Goal: Task Accomplishment & Management: Use online tool/utility

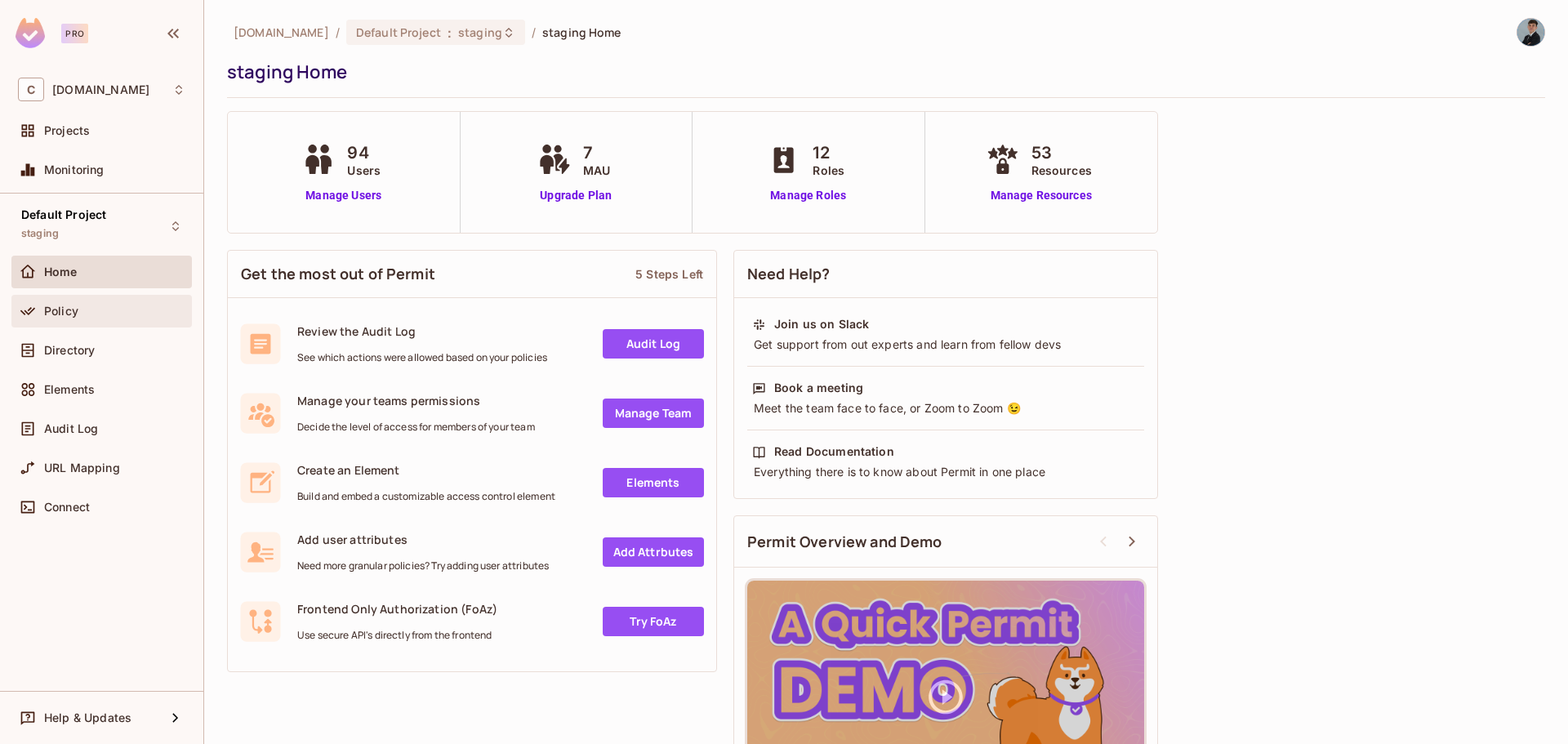
click at [93, 312] on div "Policy" at bounding box center [115, 311] width 141 height 13
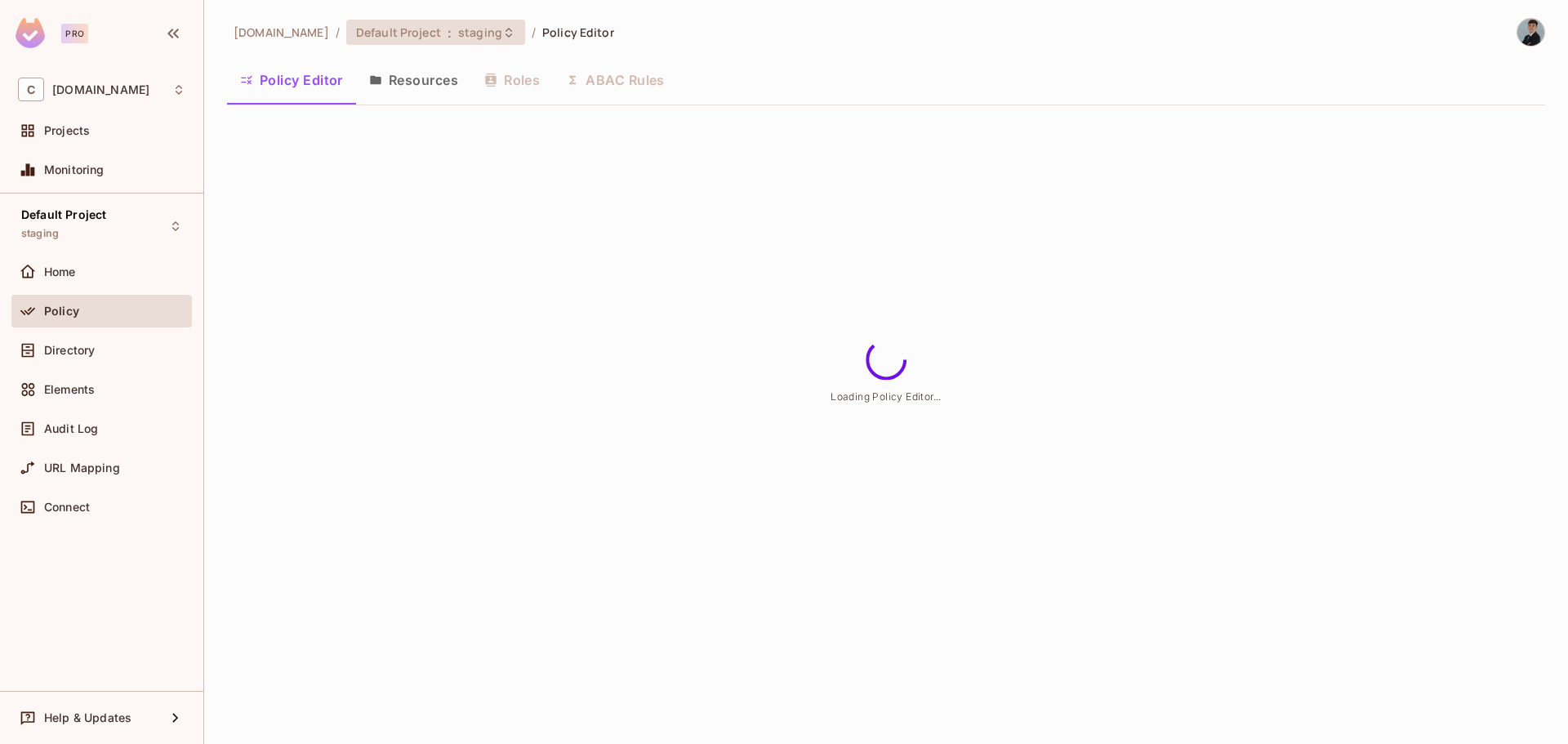
click at [502, 30] on span "staging" at bounding box center [480, 33] width 45 height 15
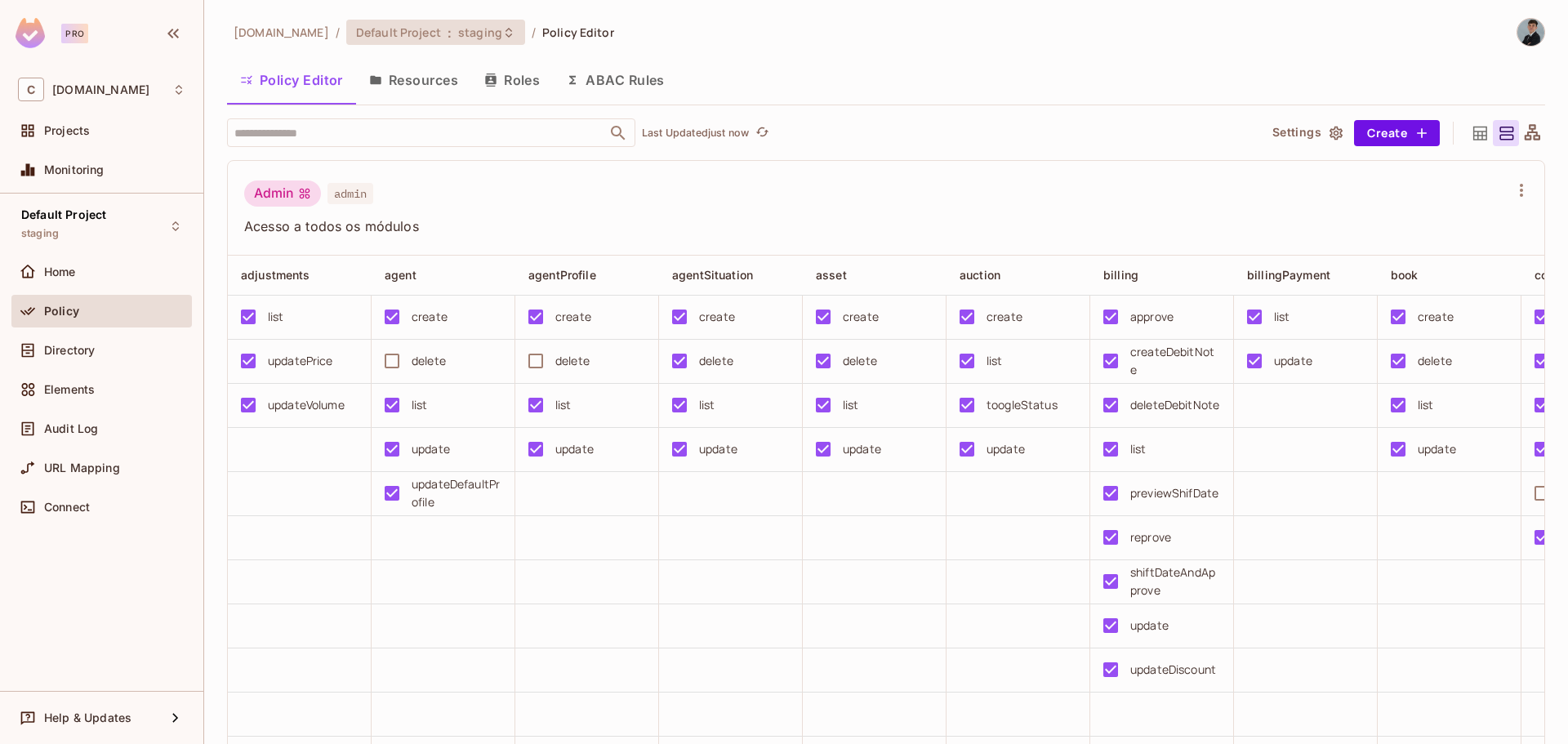
click at [502, 28] on span "staging" at bounding box center [480, 33] width 45 height 15
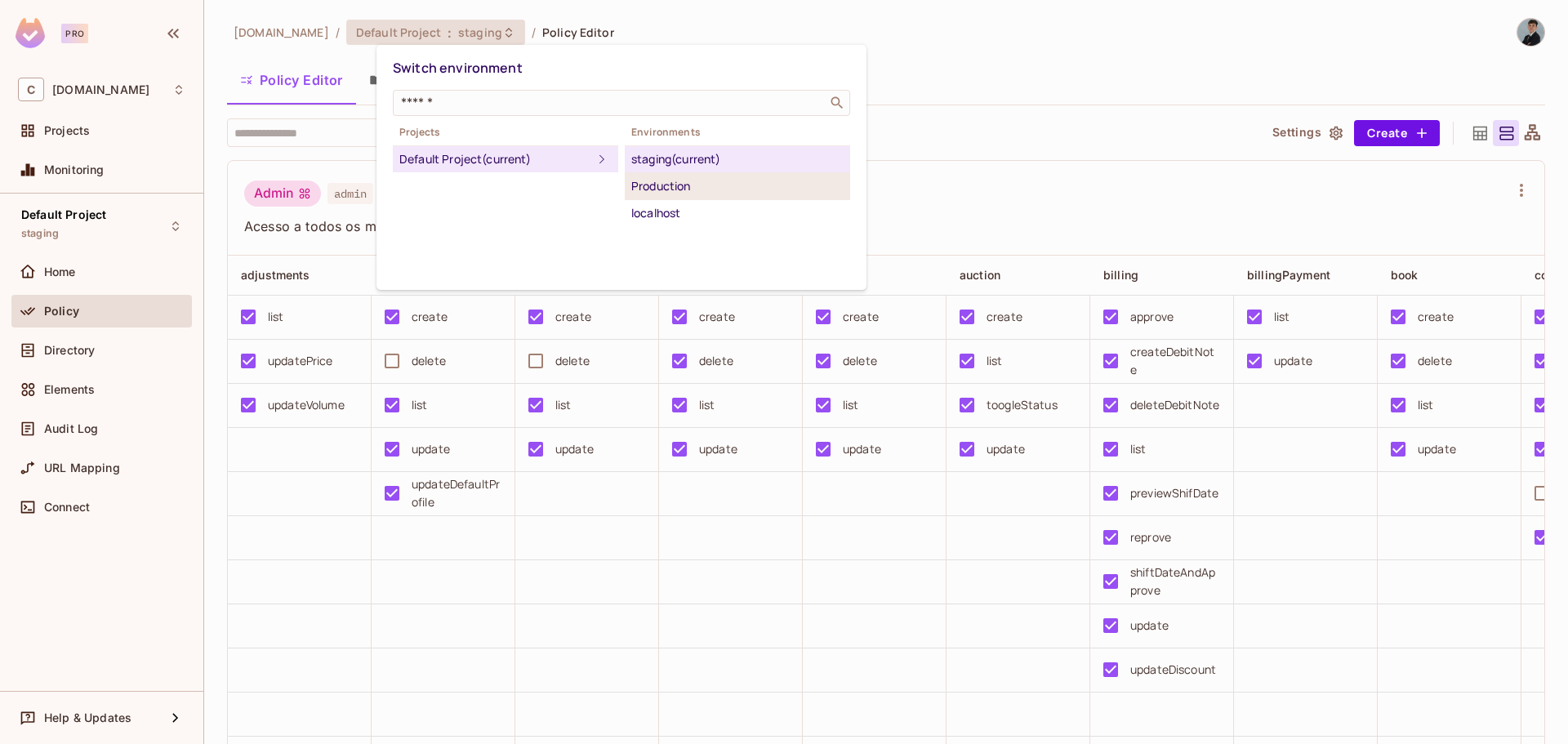
click at [736, 190] on div "Production" at bounding box center [737, 186] width 212 height 20
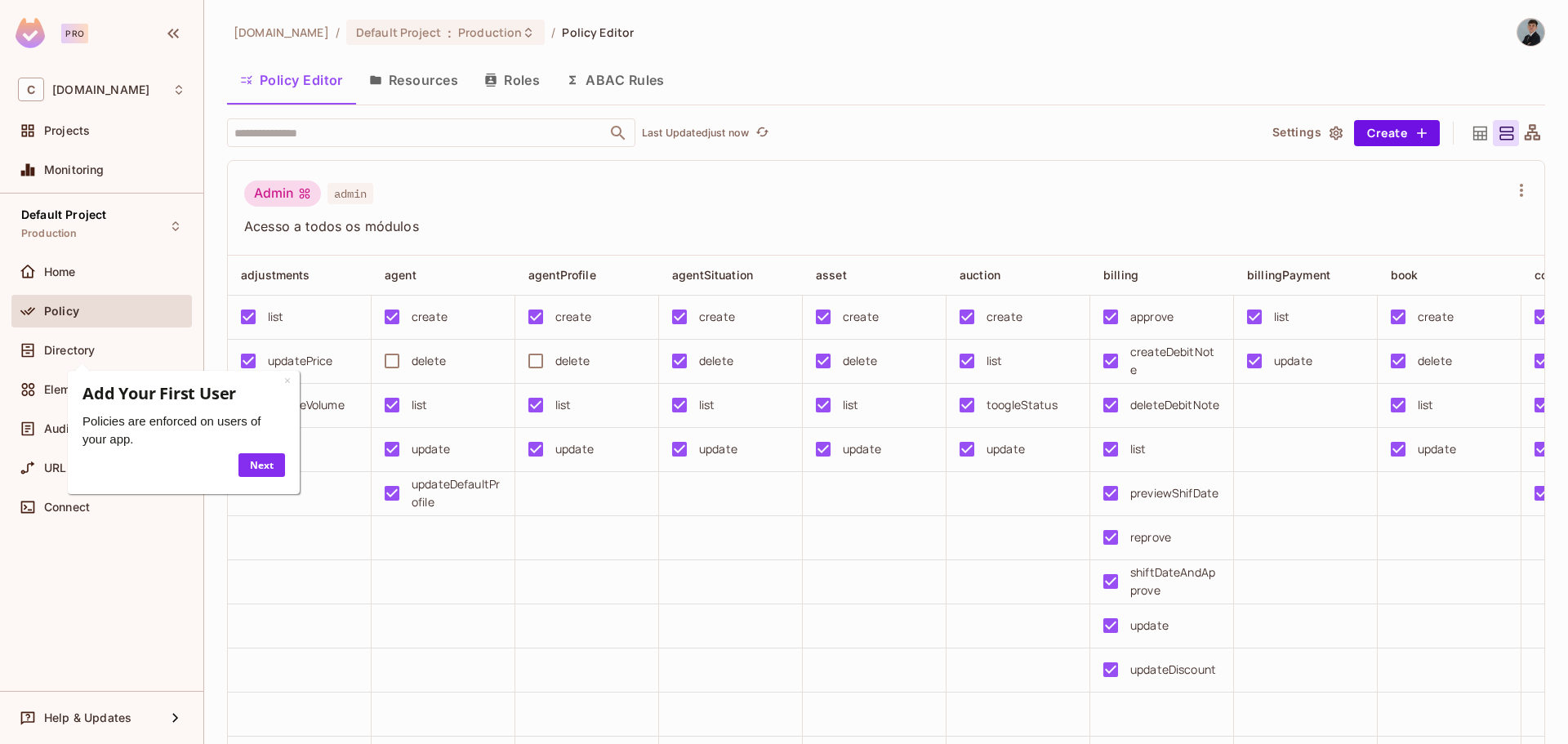
click at [659, 200] on div "Admin admin" at bounding box center [876, 196] width 1264 height 31
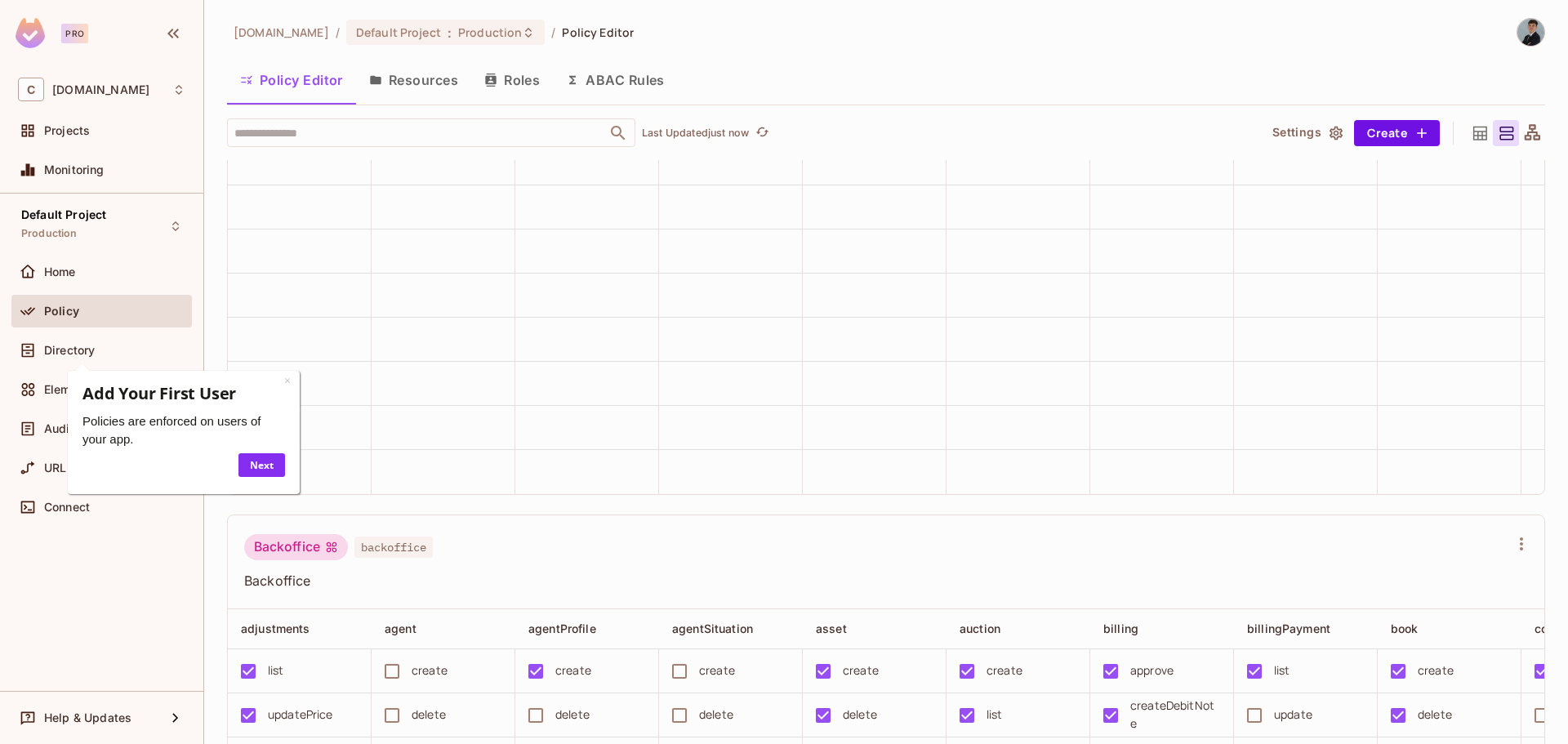
scroll to position [898, 0]
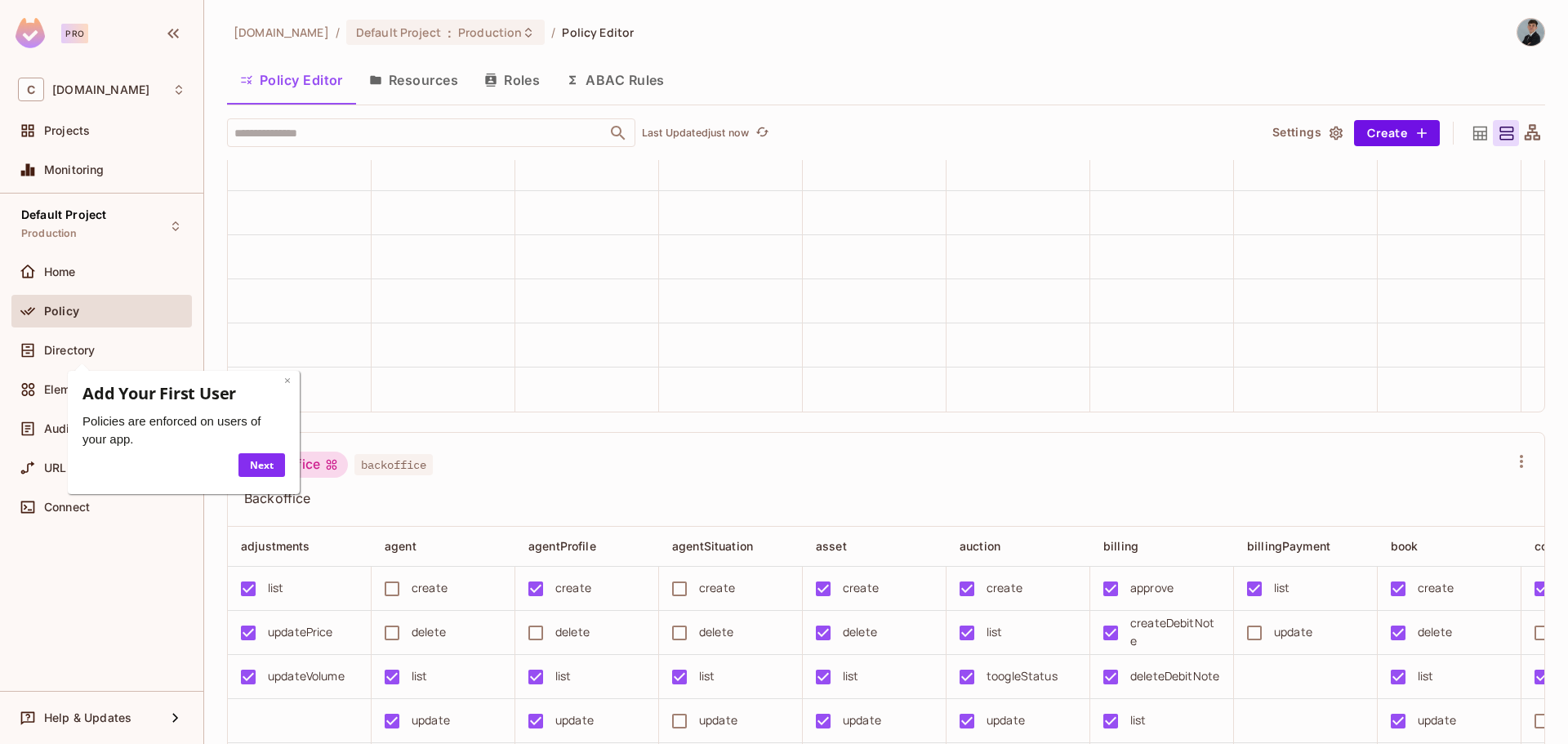
click at [289, 381] on link "×" at bounding box center [288, 380] width 7 height 15
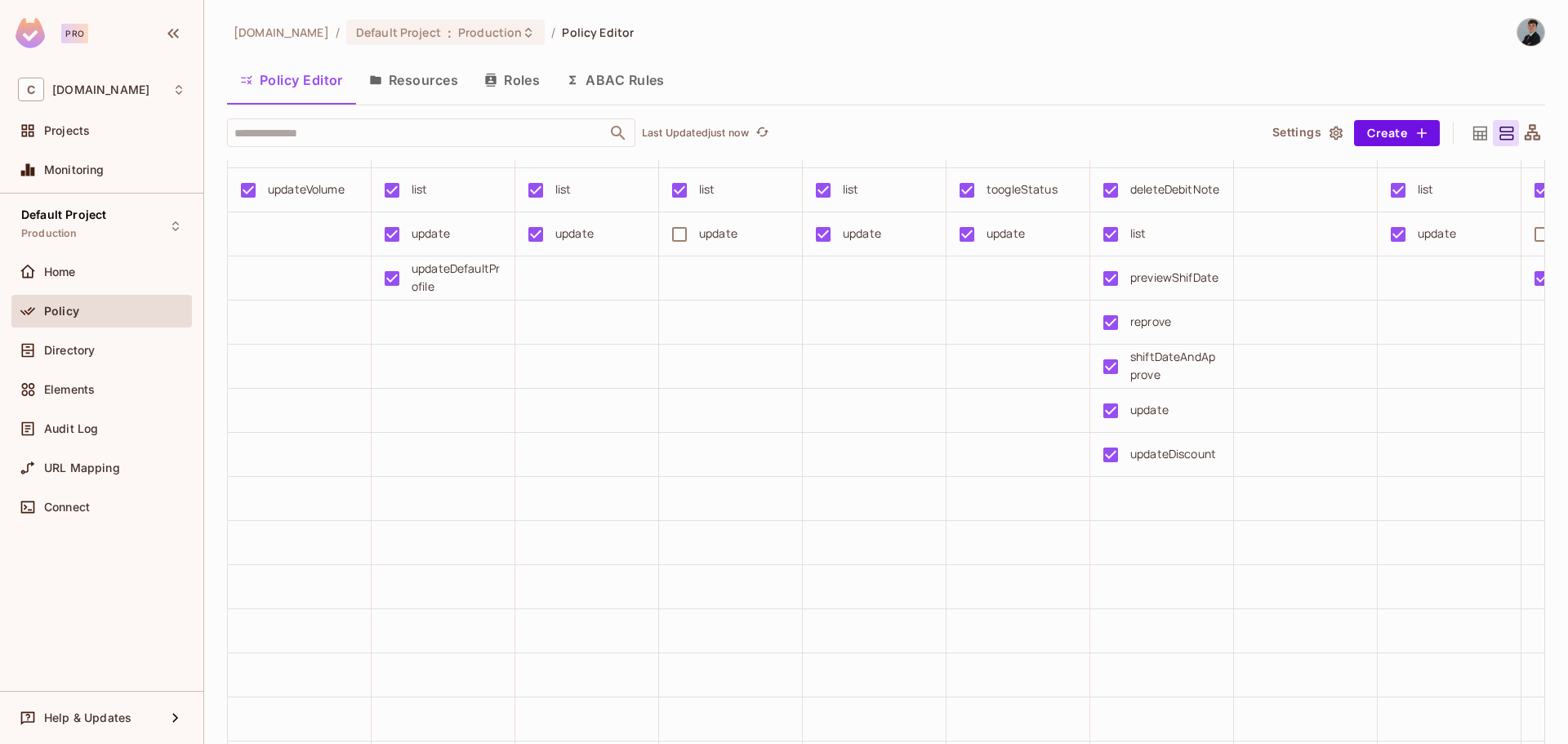
scroll to position [1389, 0]
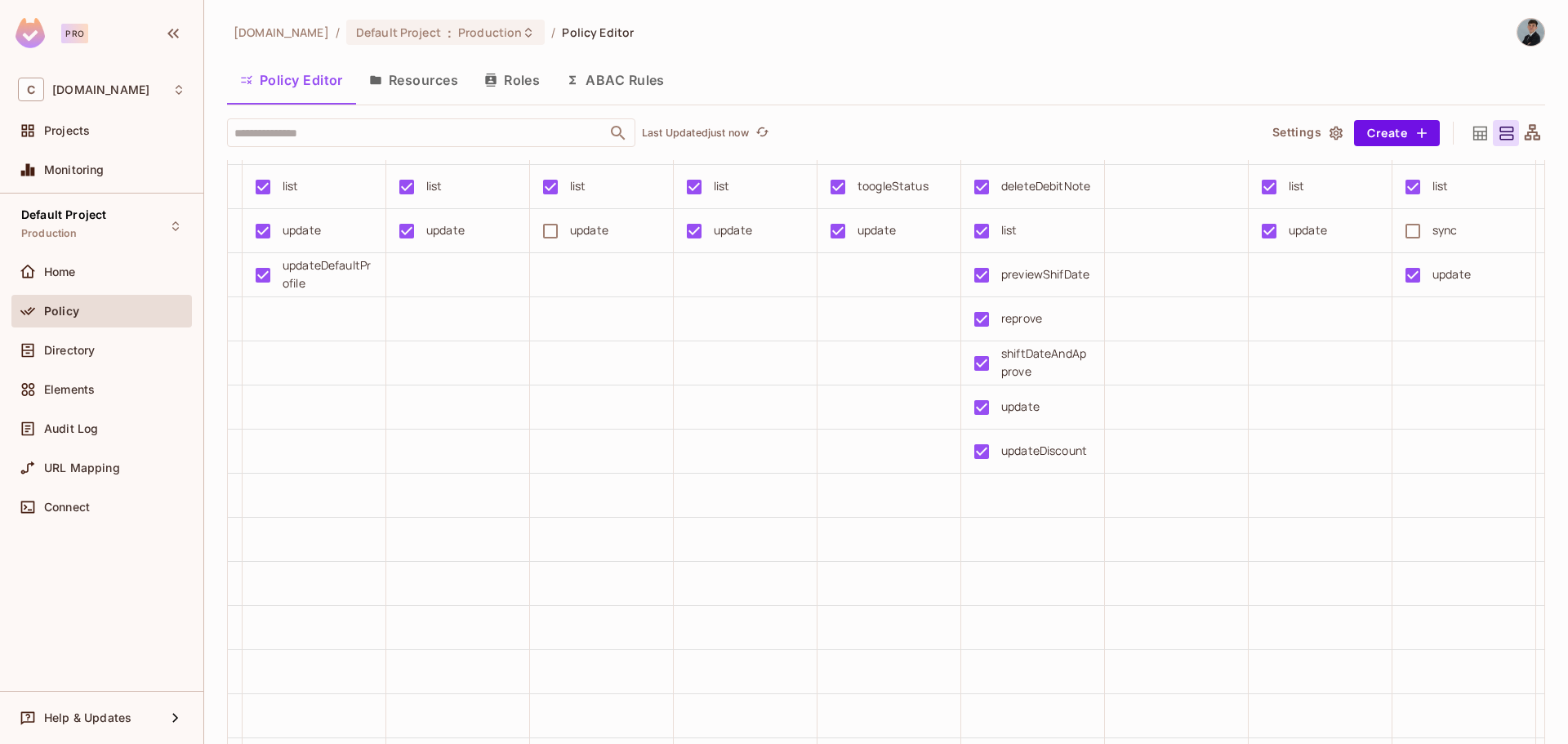
drag, startPoint x: 532, startPoint y: 556, endPoint x: 594, endPoint y: 545, distance: 63.0
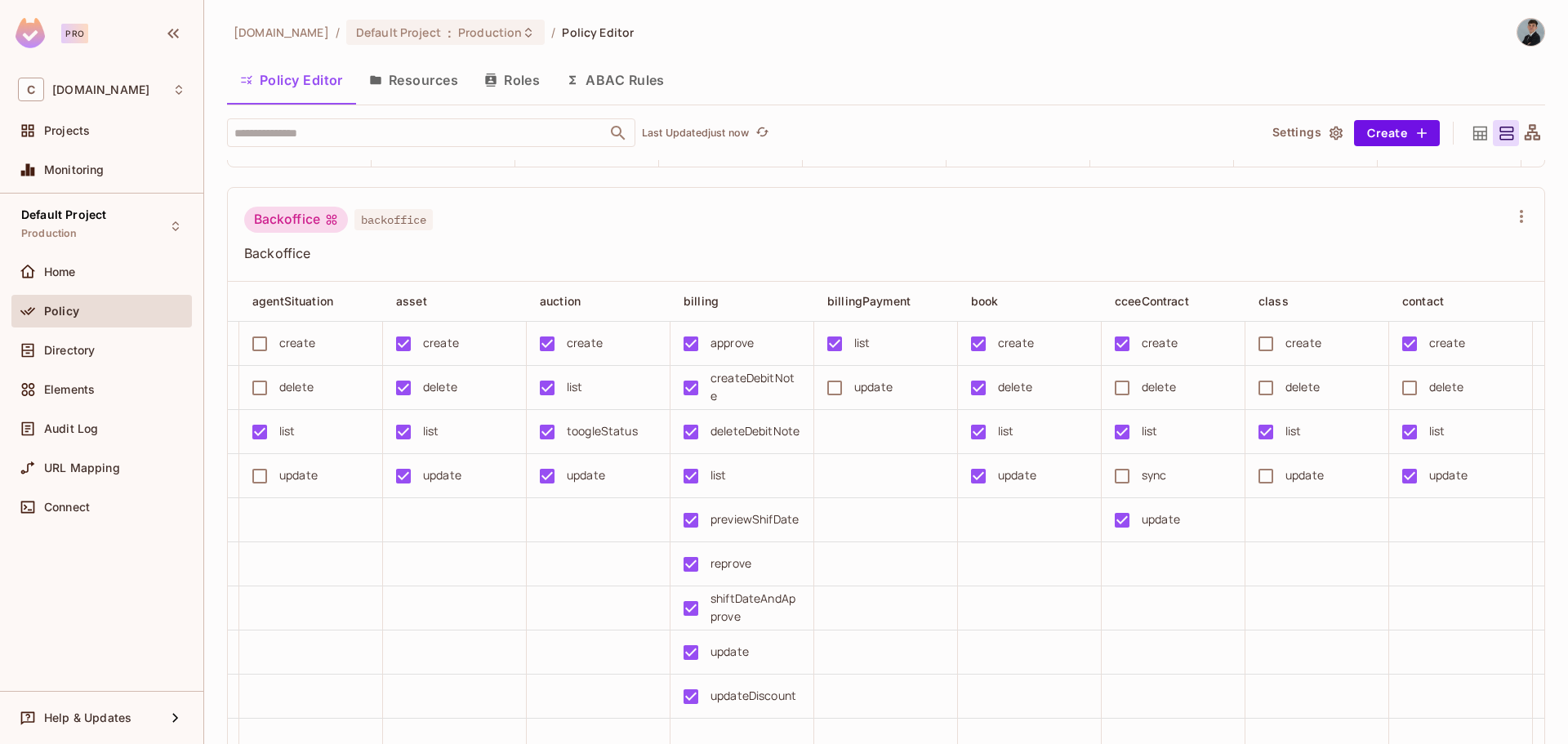
scroll to position [0, 545]
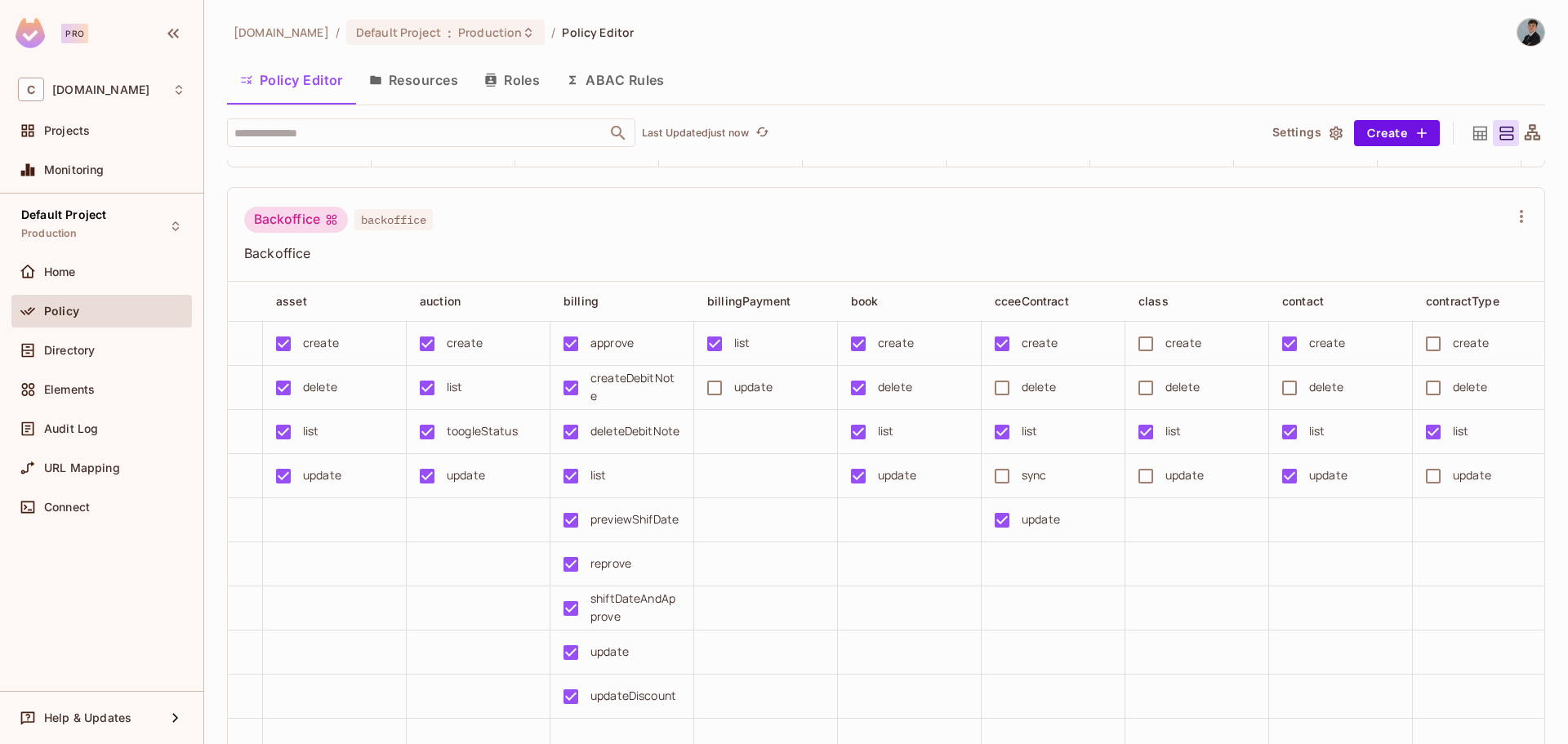
drag, startPoint x: 602, startPoint y: 574, endPoint x: 656, endPoint y: 574, distance: 54.0
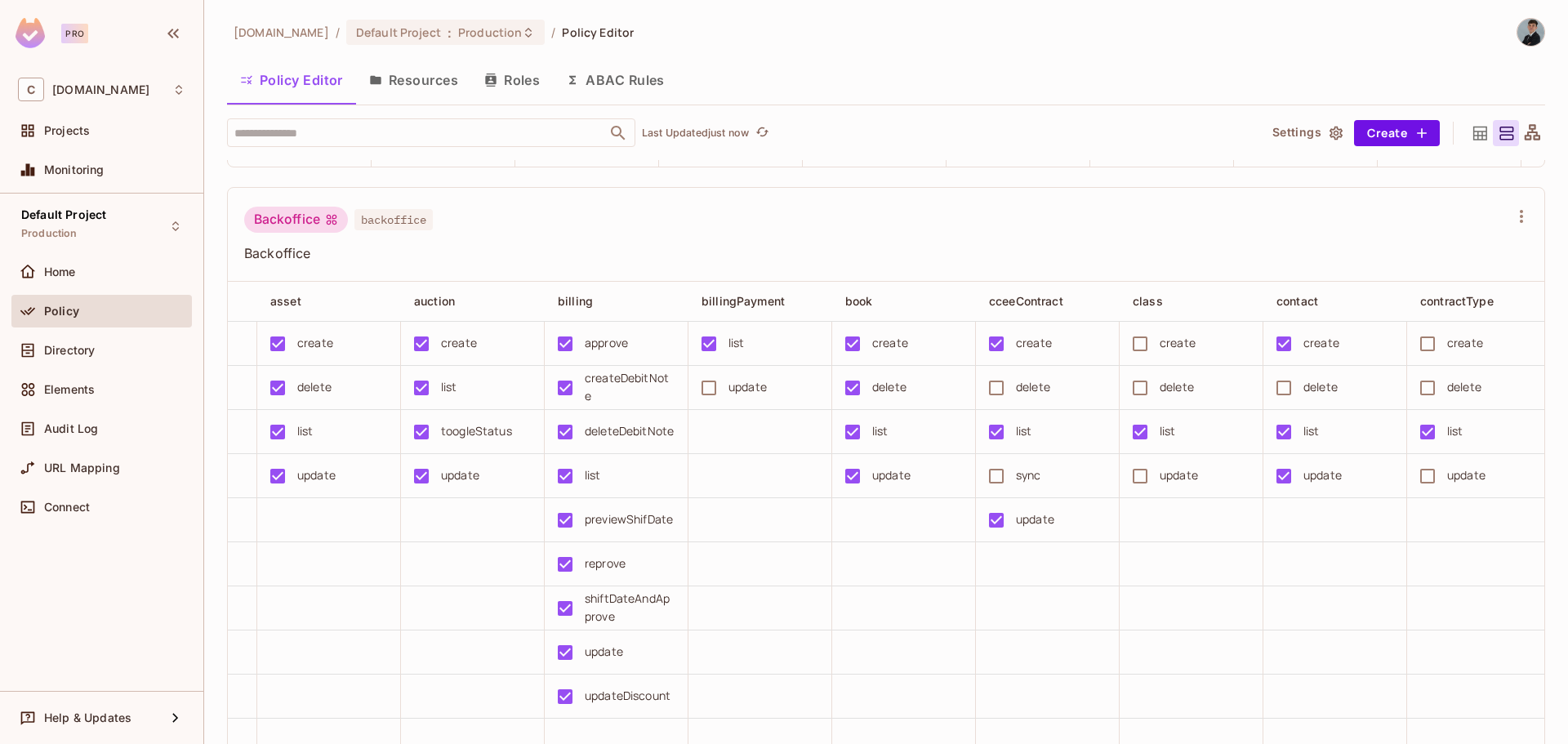
scroll to position [0, 1271]
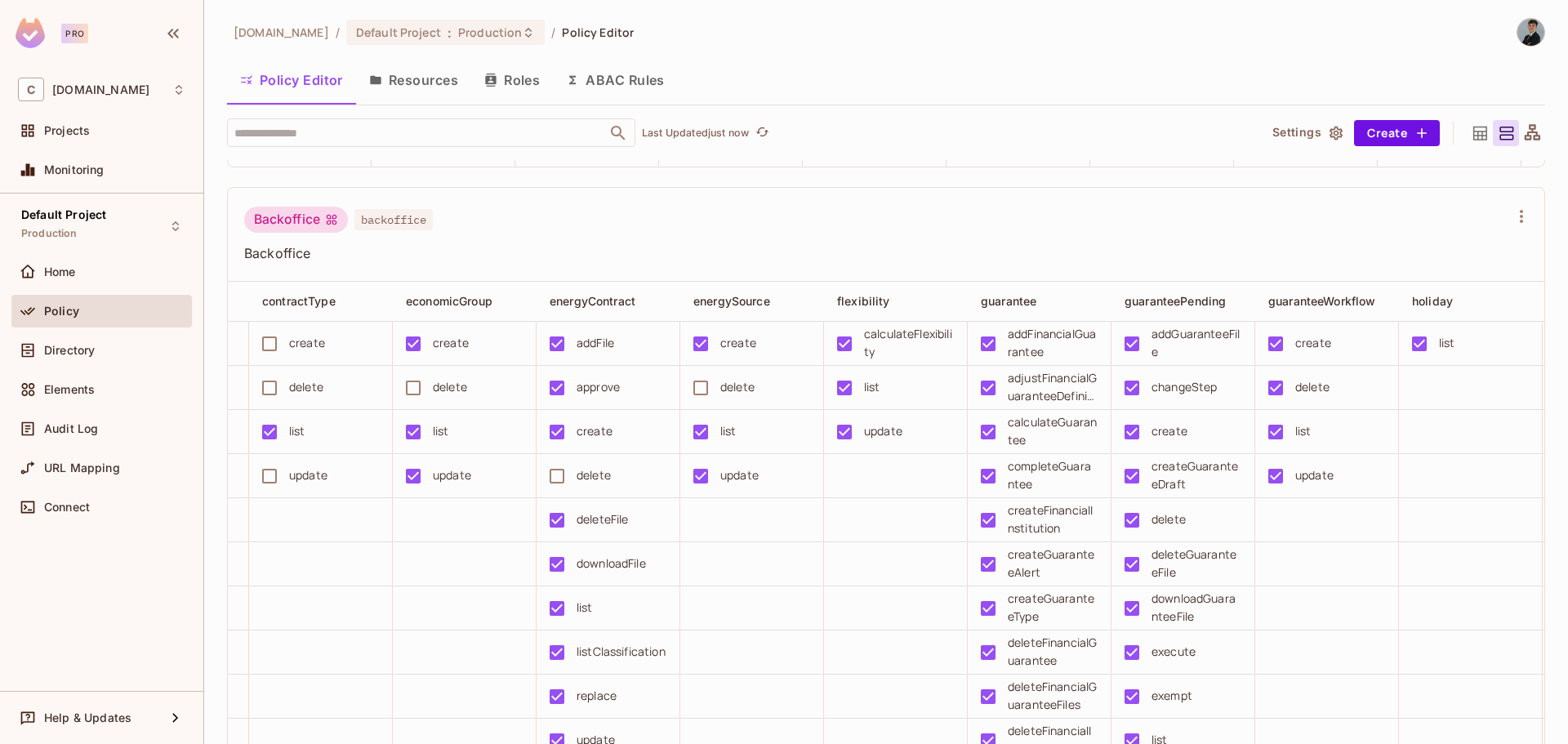
drag, startPoint x: 694, startPoint y: 575, endPoint x: 767, endPoint y: 569, distance: 73.2
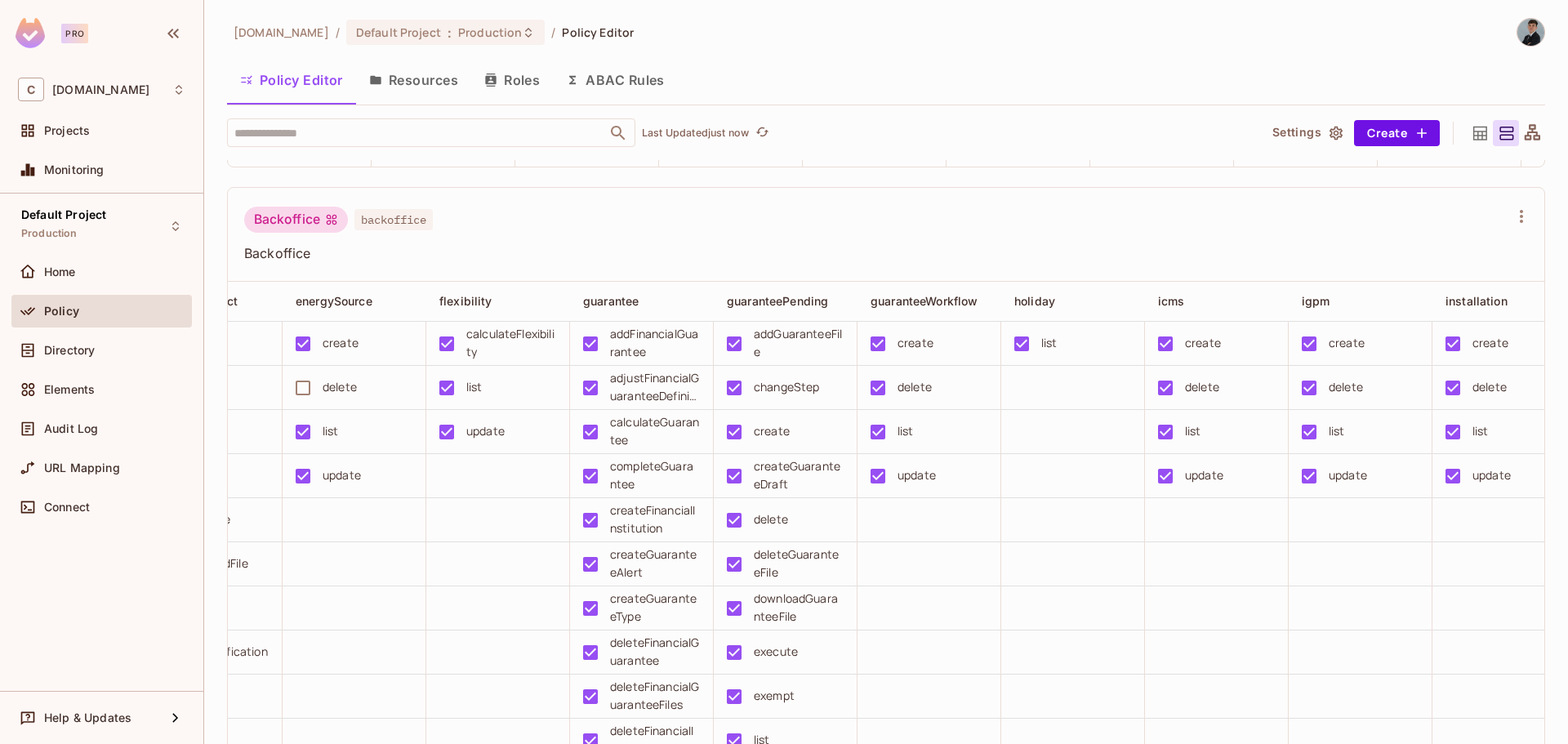
scroll to position [1225, 0]
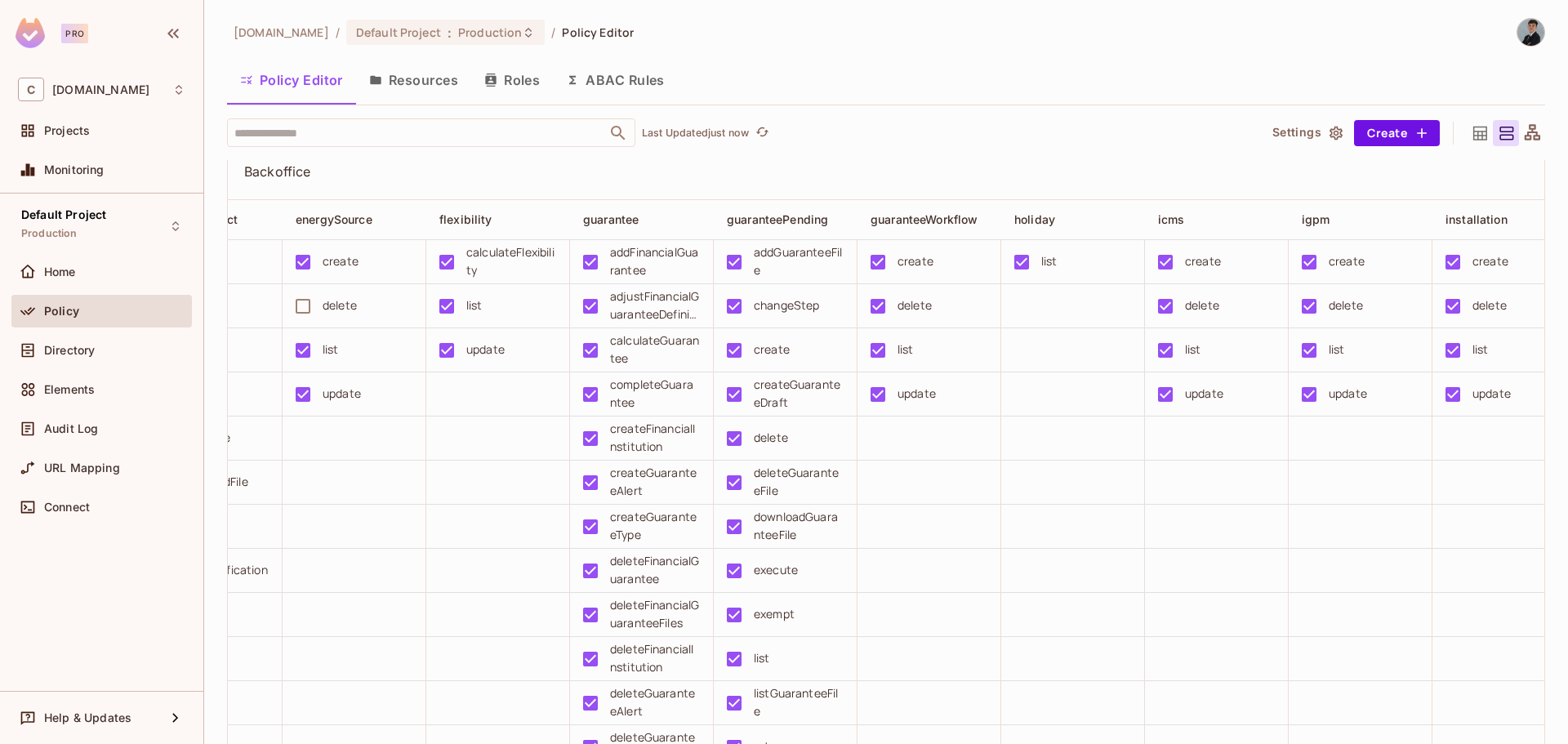
click at [421, 68] on button "Resources" at bounding box center [413, 80] width 116 height 41
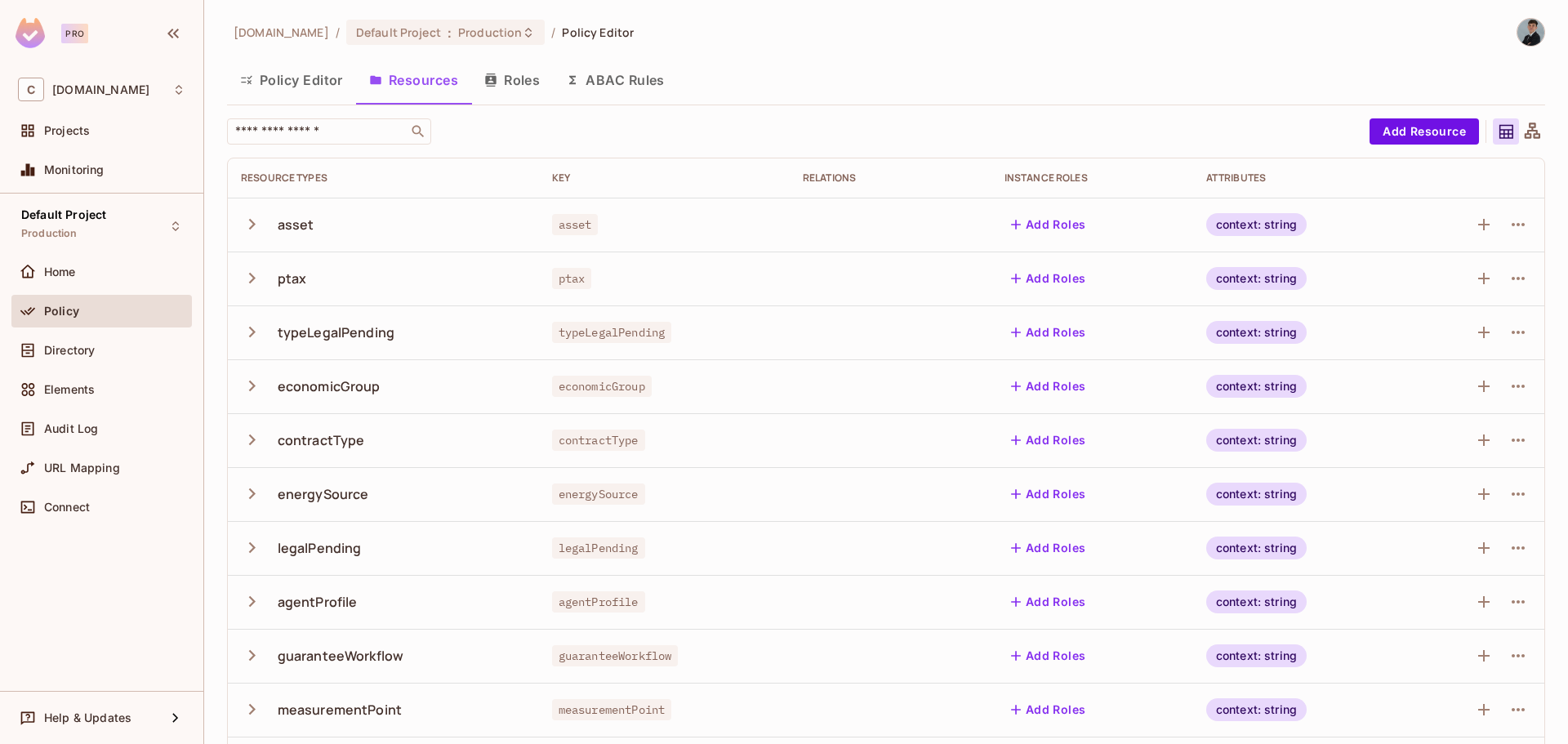
click at [255, 548] on icon "button" at bounding box center [252, 547] width 7 height 10
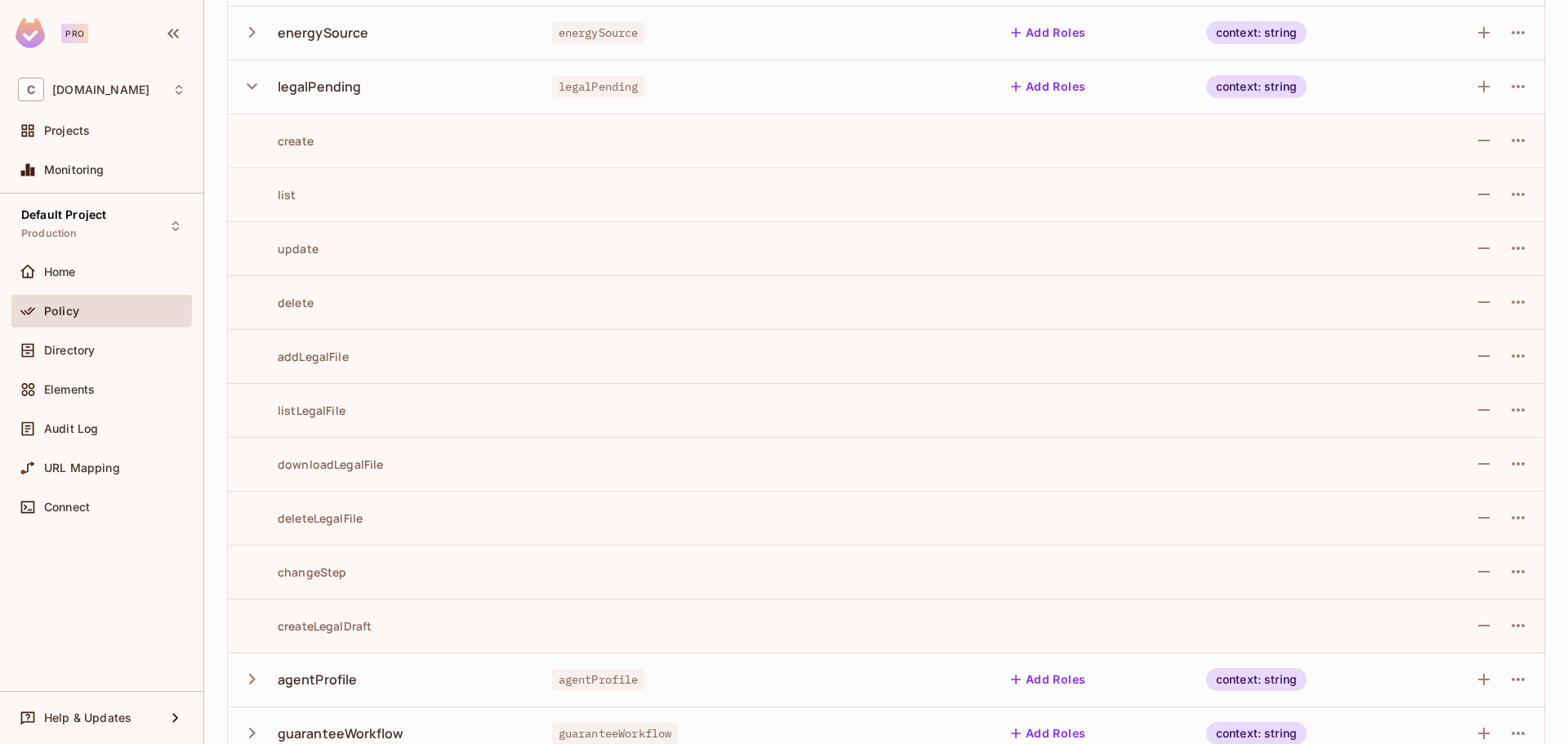
scroll to position [490, 0]
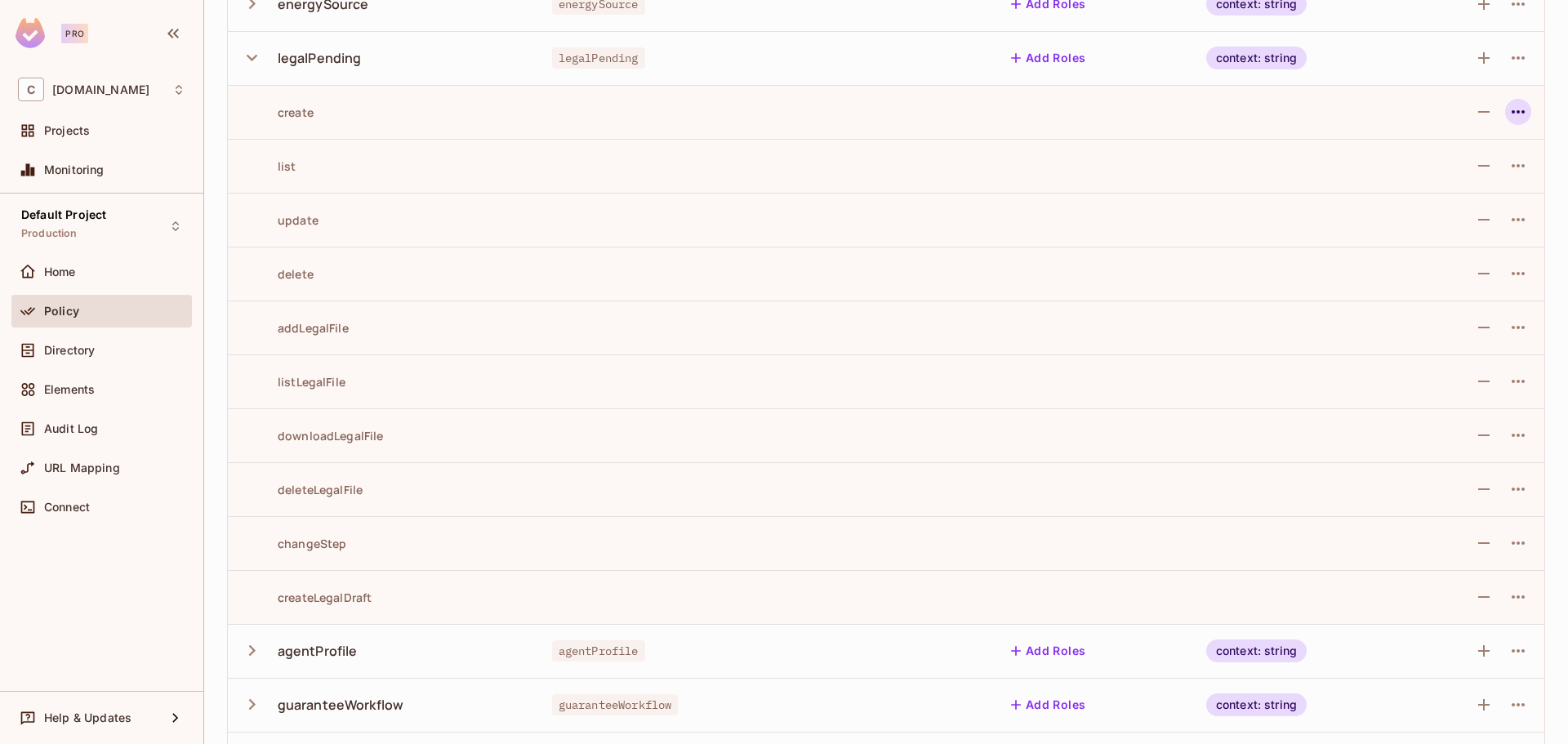
click at [1506, 122] on button "button" at bounding box center [1518, 111] width 27 height 27
click at [1317, 116] on div at bounding box center [784, 372] width 1568 height 744
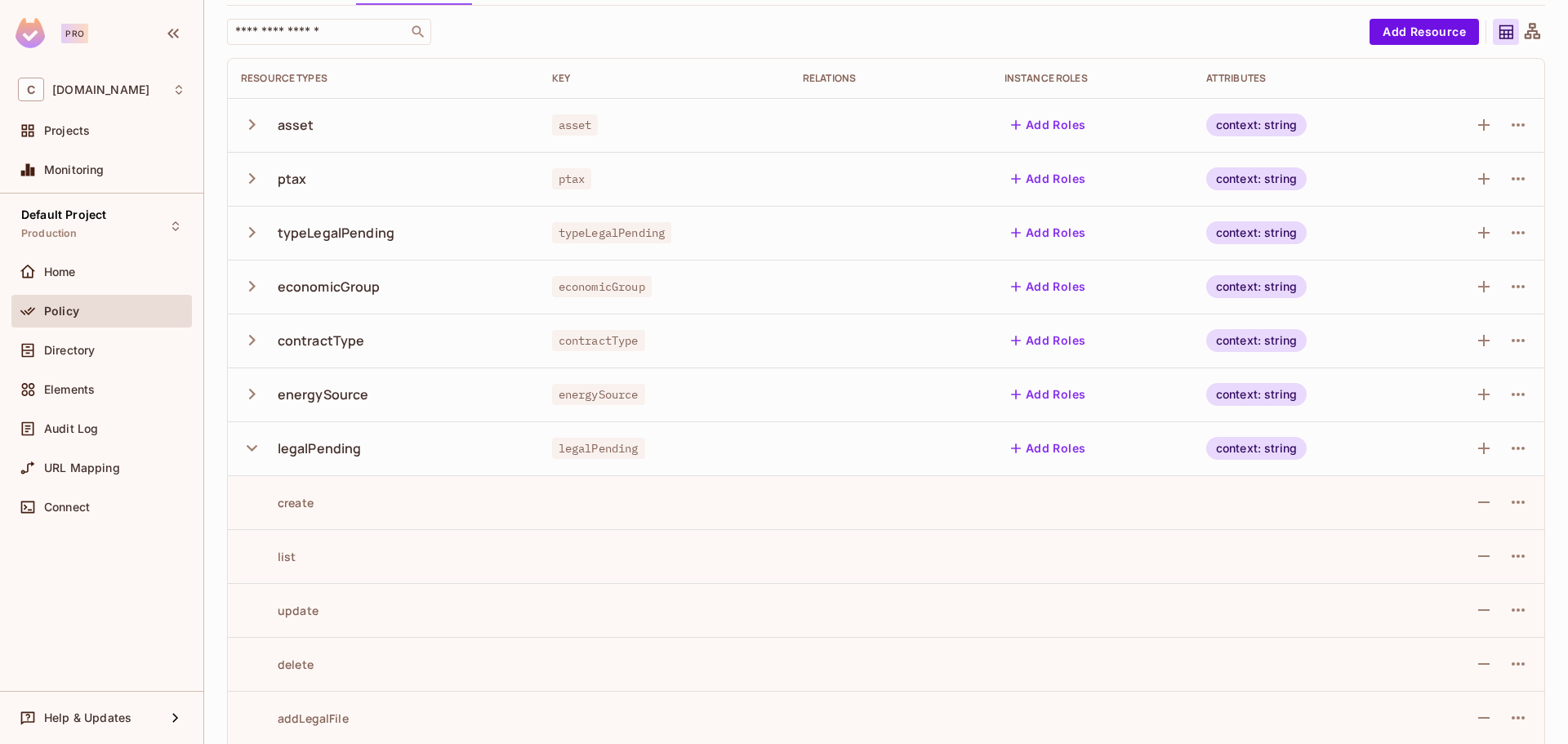
scroll to position [0, 0]
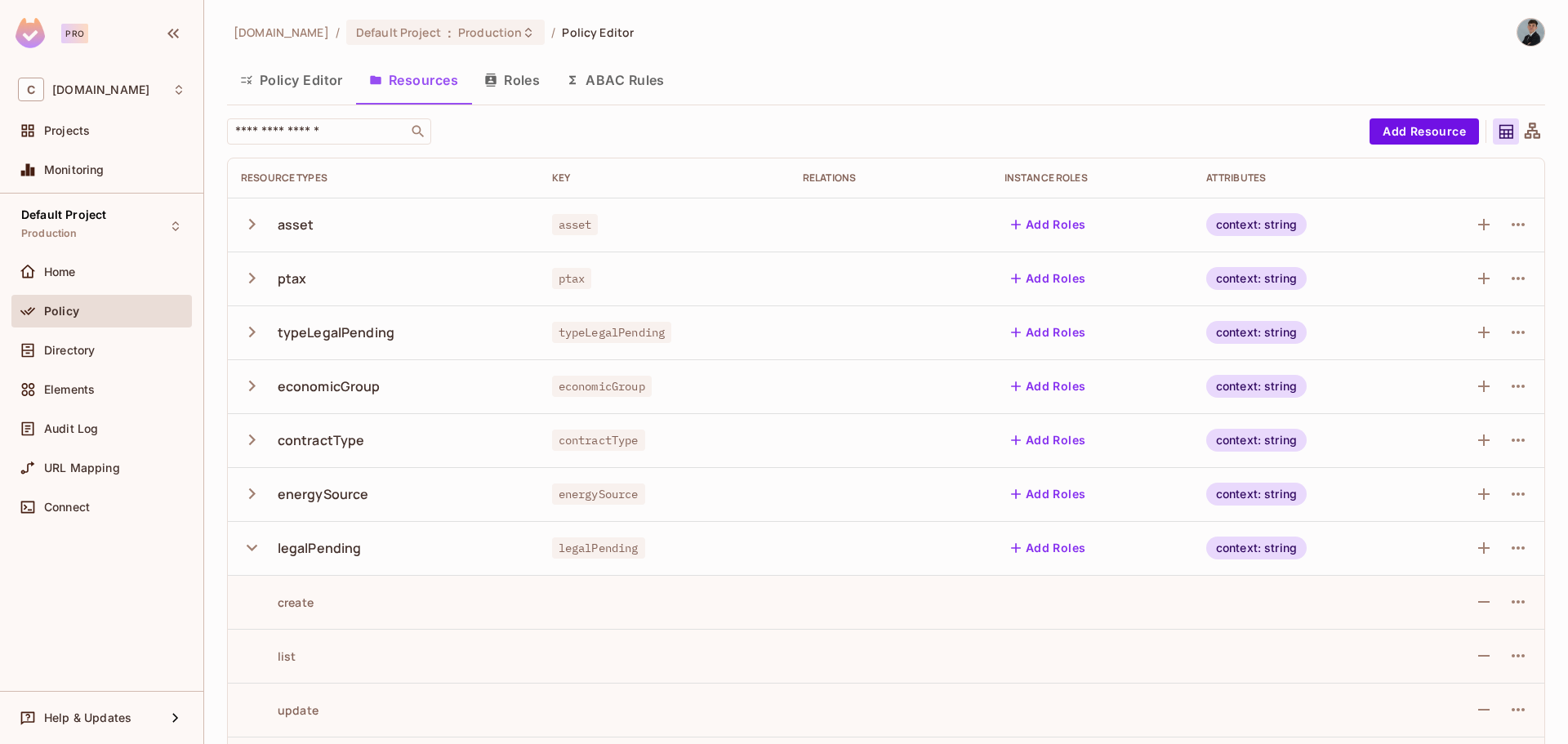
click at [528, 76] on button "Roles" at bounding box center [511, 80] width 81 height 41
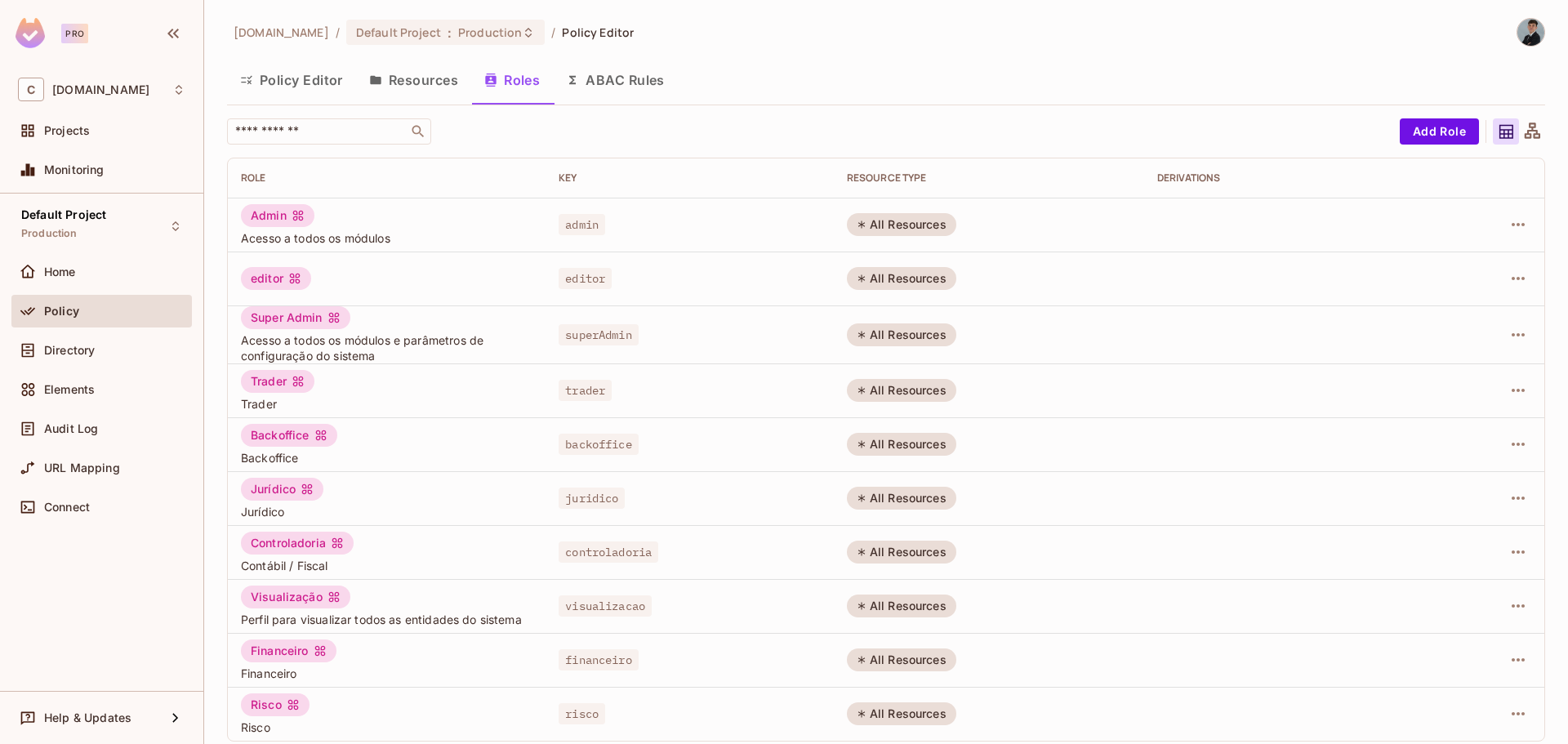
click at [283, 86] on button "Policy Editor" at bounding box center [291, 80] width 129 height 41
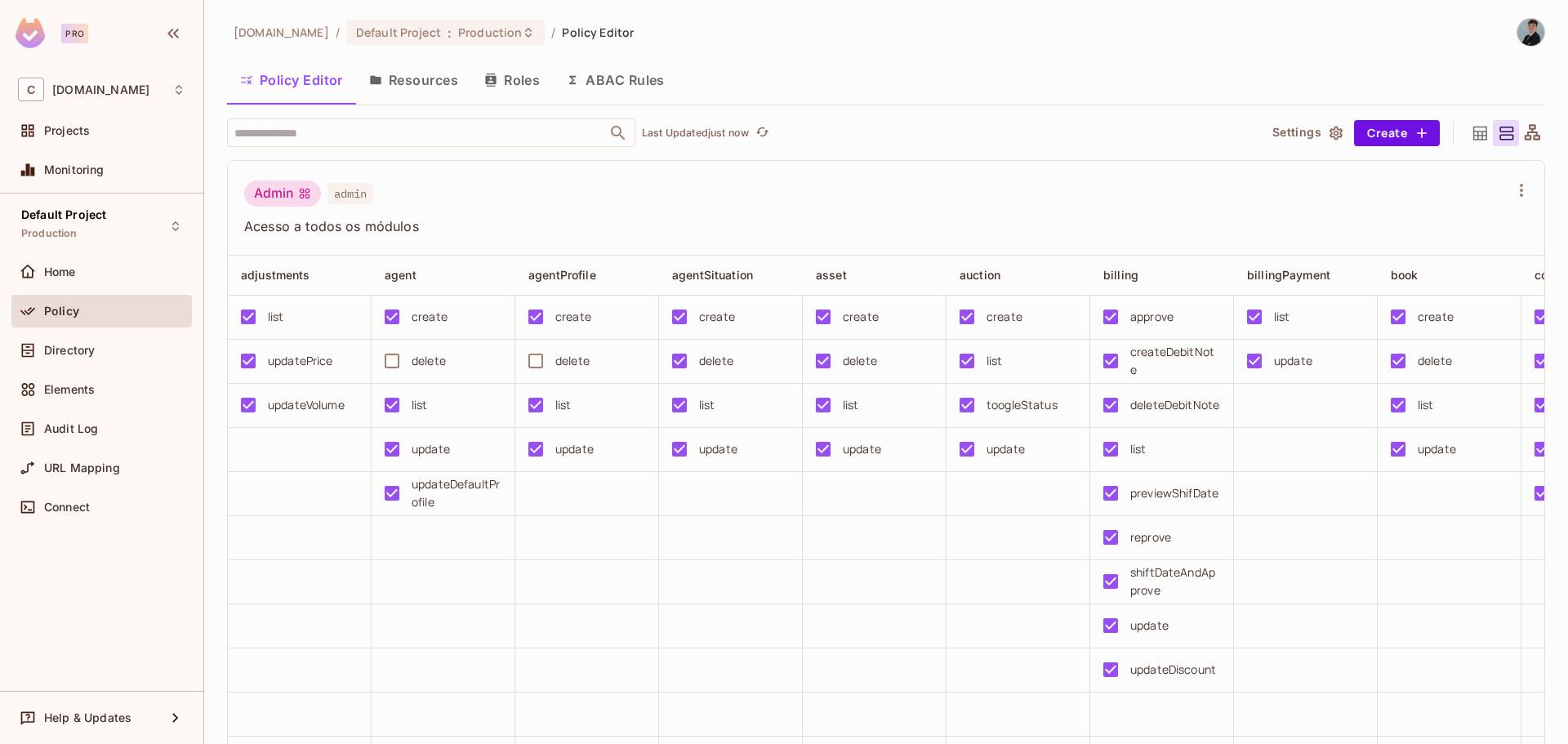
drag, startPoint x: 960, startPoint y: 229, endPoint x: 1080, endPoint y: 220, distance: 120.3
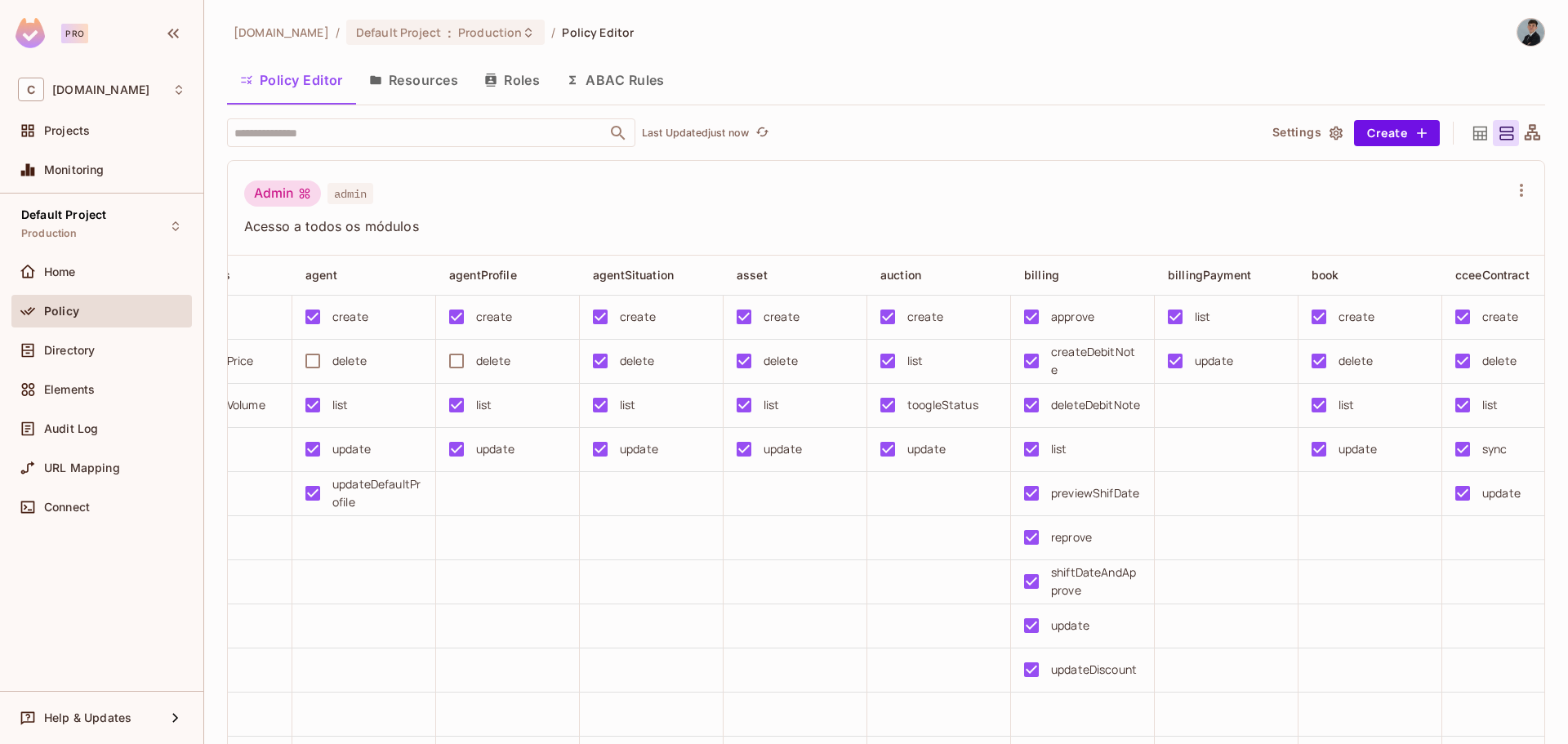
drag, startPoint x: 794, startPoint y: 576, endPoint x: 866, endPoint y: 572, distance: 72.1
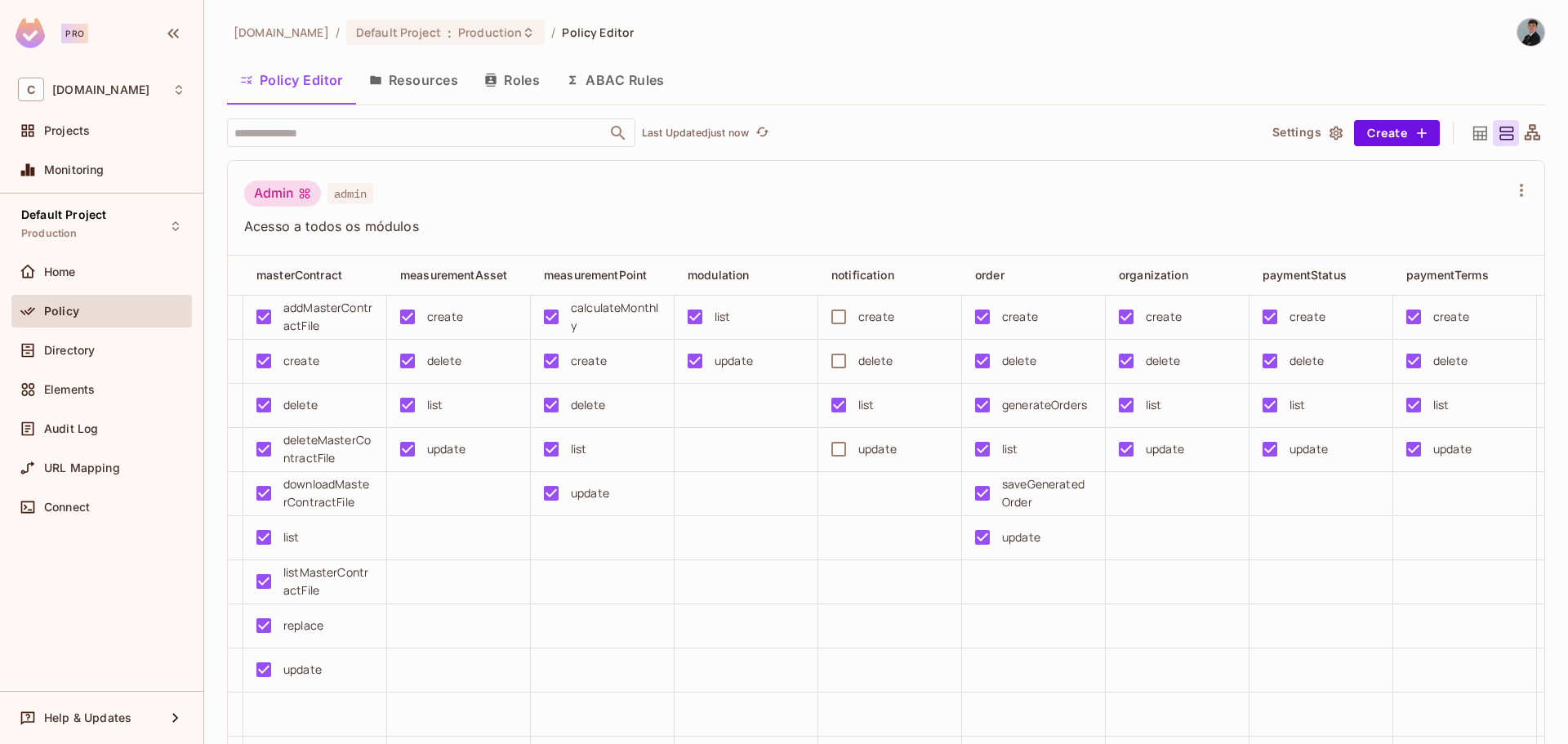
drag, startPoint x: 981, startPoint y: 570, endPoint x: 830, endPoint y: 574, distance: 151.1
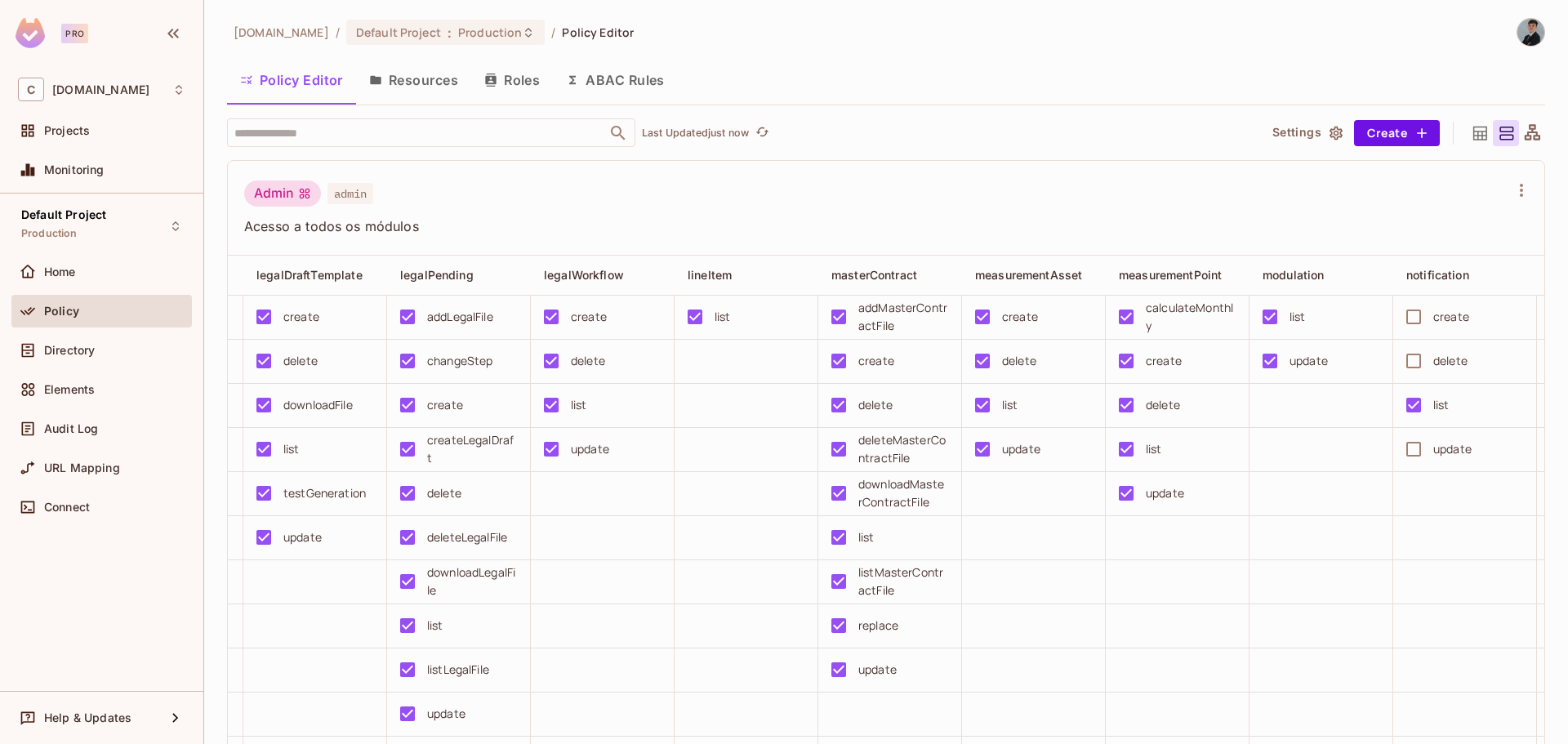
scroll to position [0, 2218]
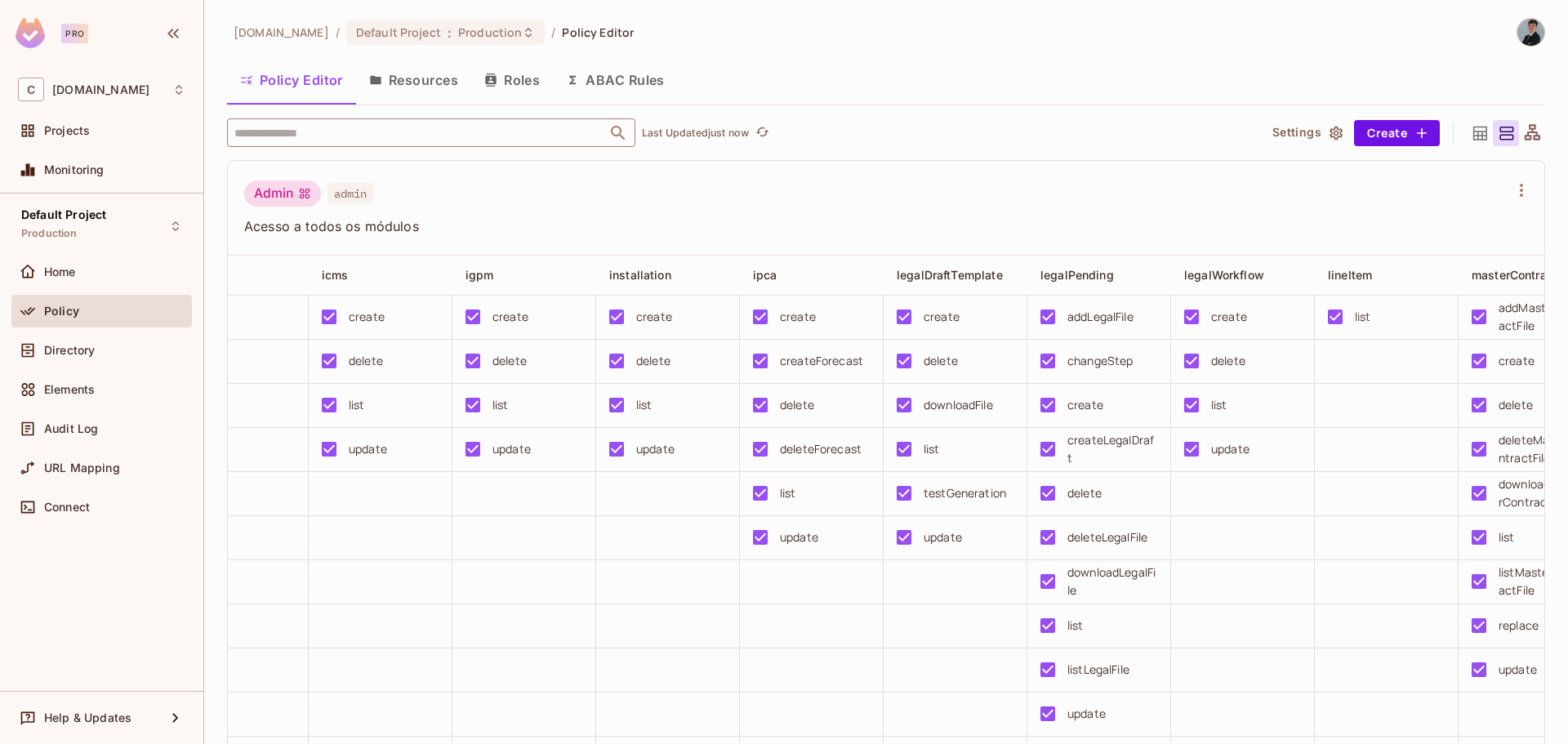
click at [296, 131] on input "text" at bounding box center [417, 132] width 373 height 28
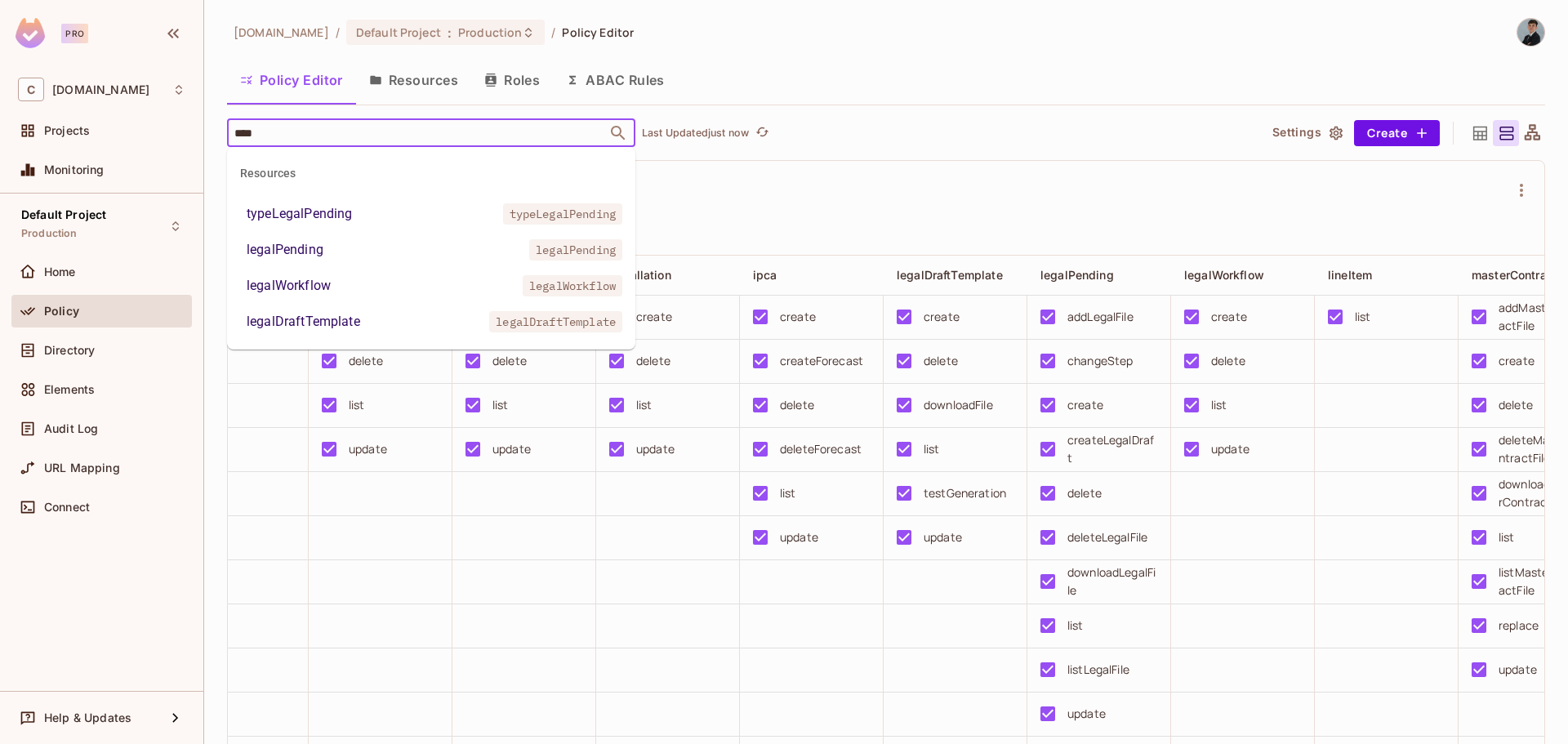
type input "*****"
click at [387, 258] on li "legalPending legalPending" at bounding box center [431, 250] width 408 height 29
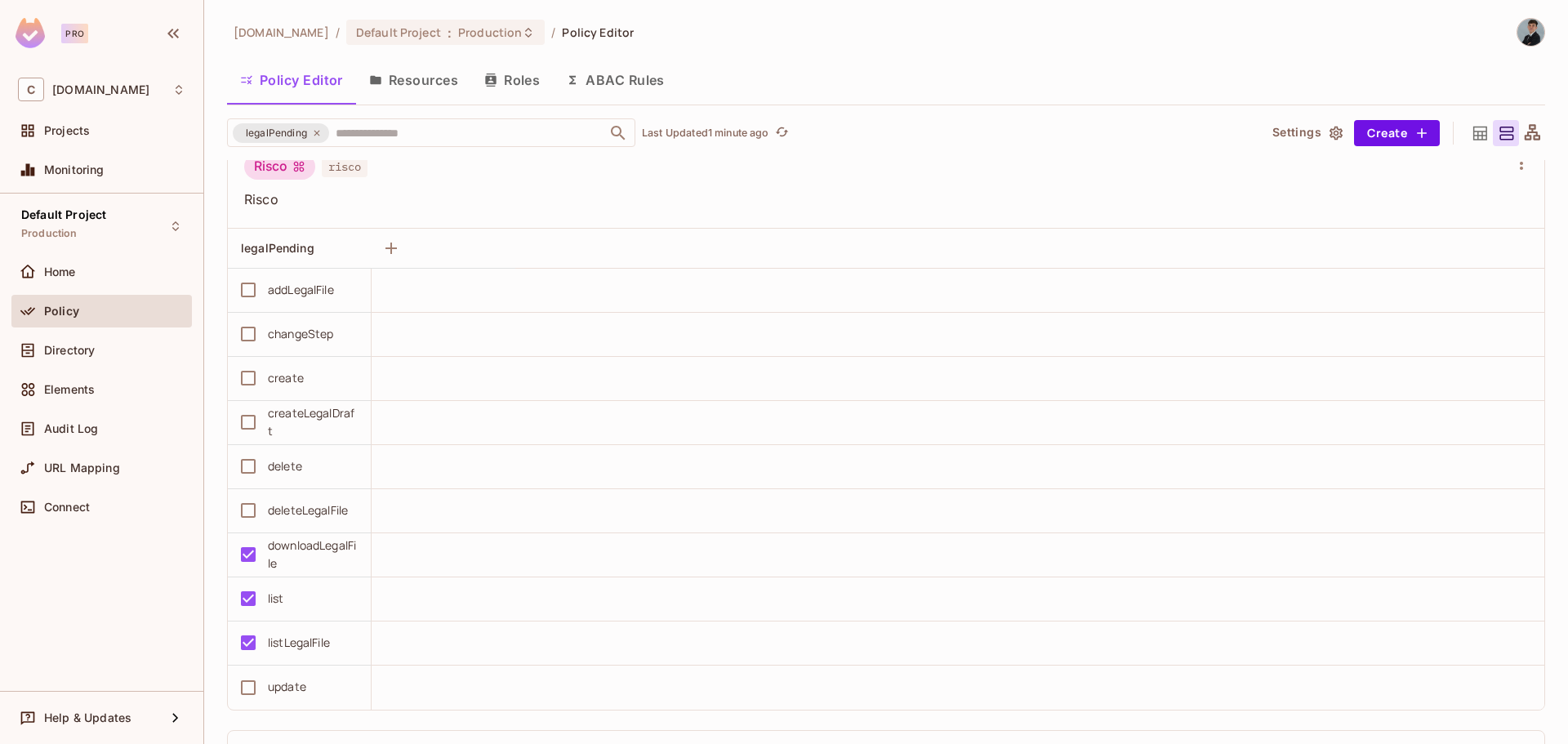
scroll to position [3593, 0]
